Goal: Information Seeking & Learning: Learn about a topic

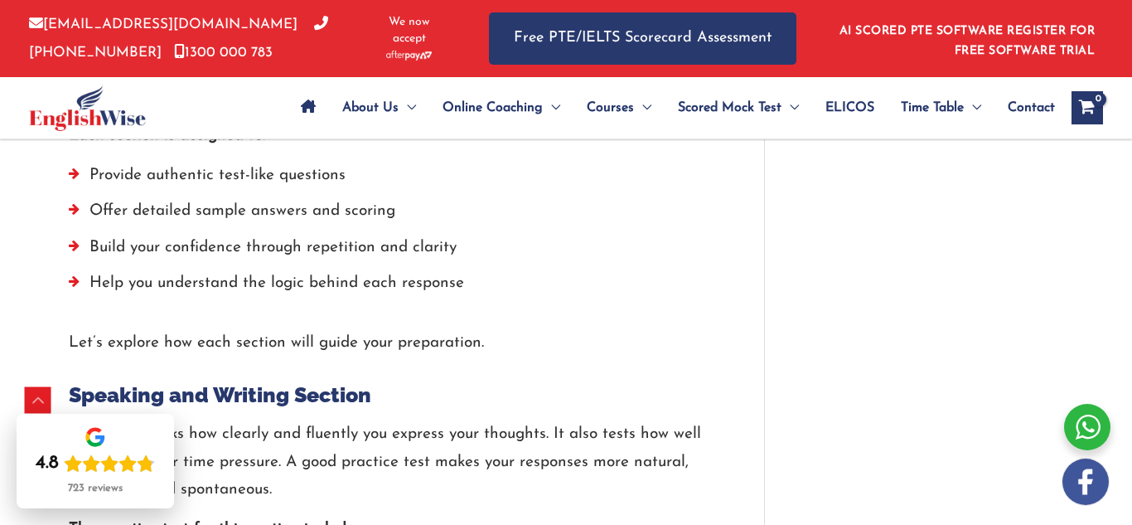
scroll to position [2122, 0]
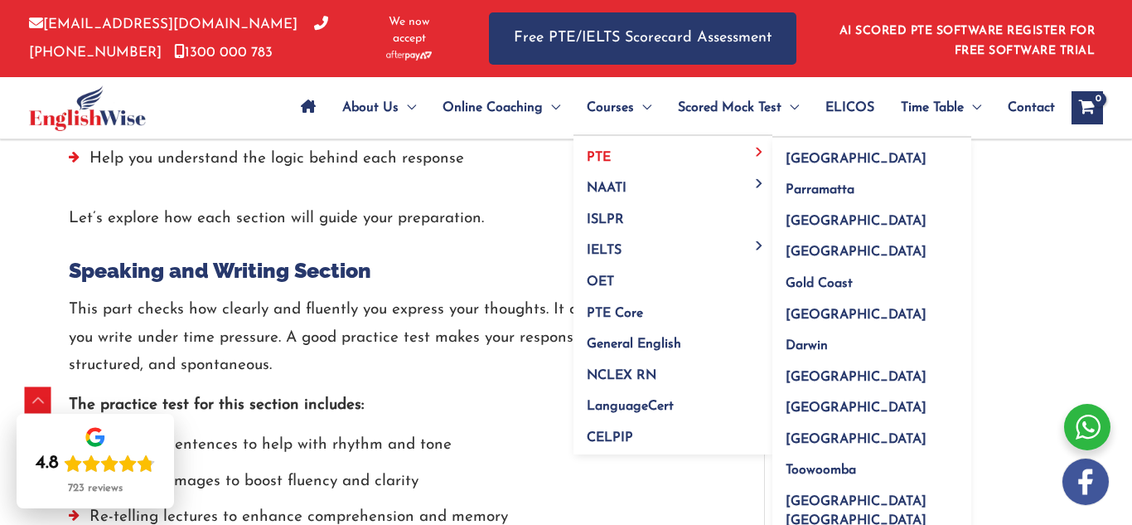
click at [600, 151] on span "PTE" at bounding box center [599, 157] width 24 height 13
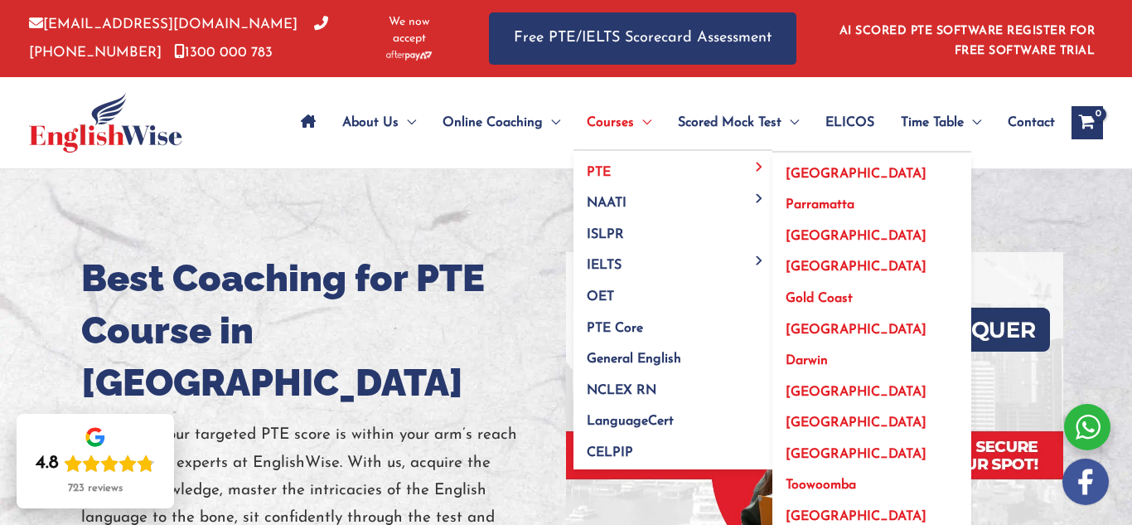
click at [803, 171] on span "[GEOGRAPHIC_DATA]" at bounding box center [856, 173] width 141 height 13
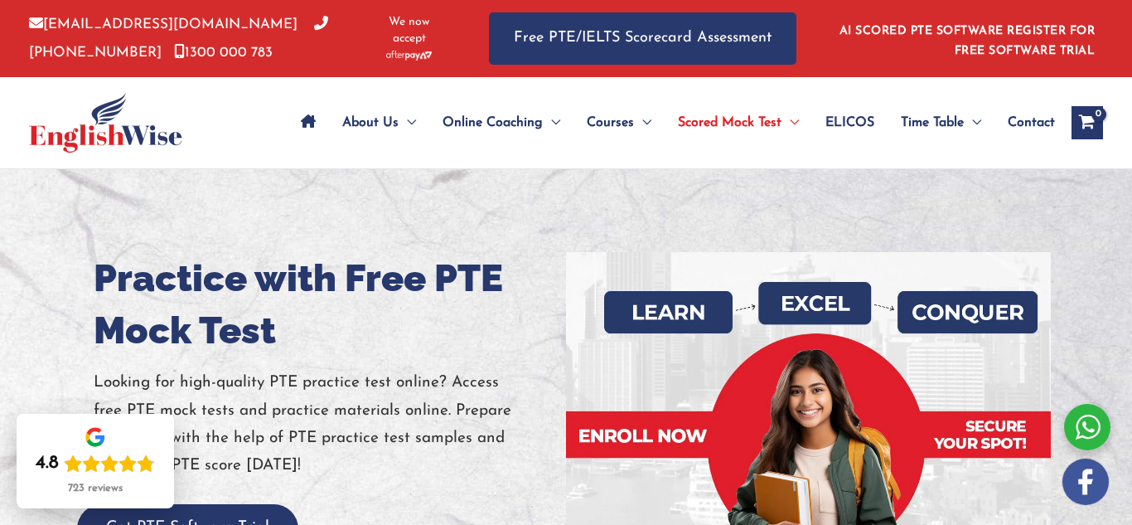
click at [1132, 252] on div at bounding box center [566, 438] width 1132 height 539
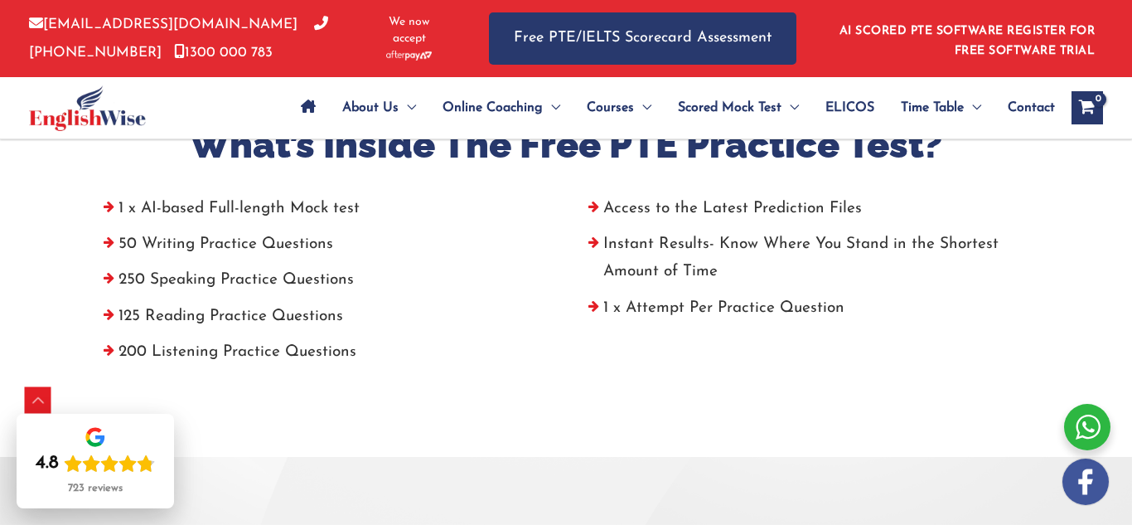
scroll to position [630, 0]
